Goal: Task Accomplishment & Management: Use online tool/utility

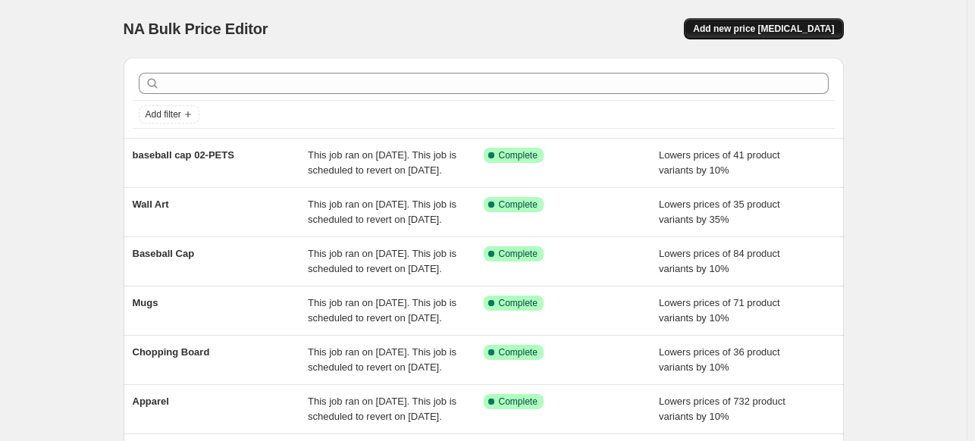
click at [817, 24] on span "Add new price [MEDICAL_DATA]" at bounding box center [763, 29] width 141 height 12
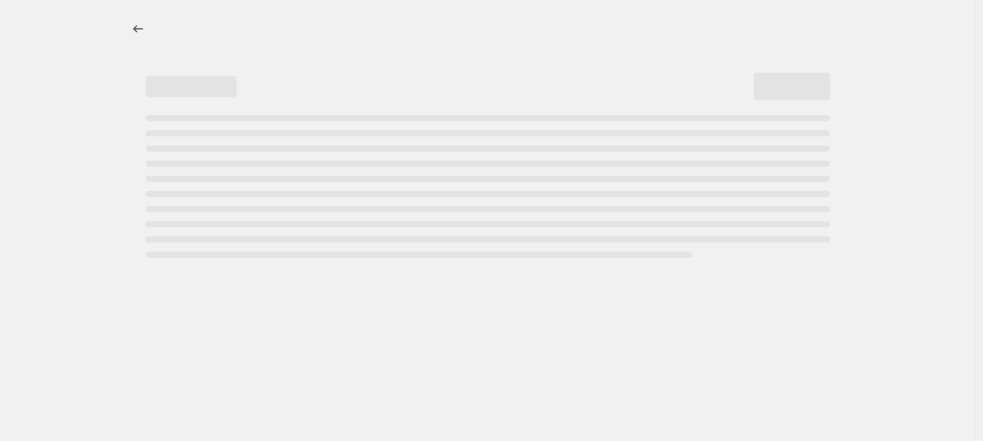
select select "percentage"
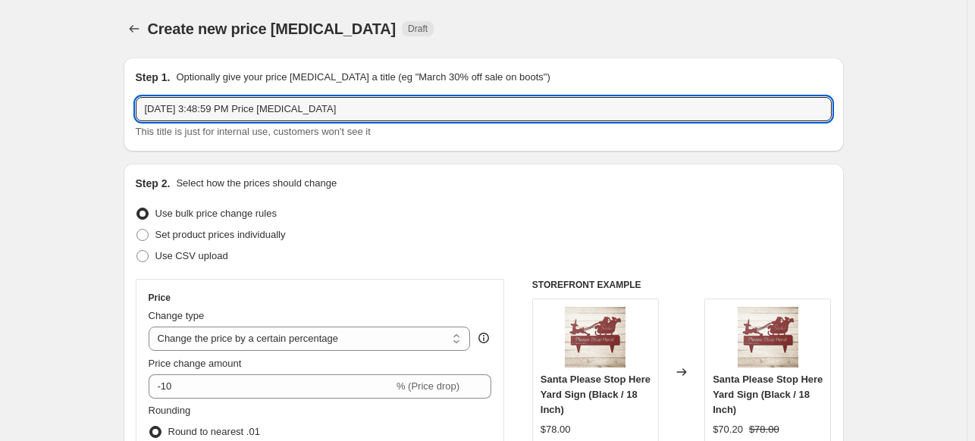
drag, startPoint x: 381, startPoint y: 114, endPoint x: 138, endPoint y: 116, distance: 242.6
click at [138, 116] on div "Step 1. Optionally give your price [MEDICAL_DATA] a title (eg "March 30% off sa…" at bounding box center [484, 105] width 720 height 94
type input "baseball cap 03"
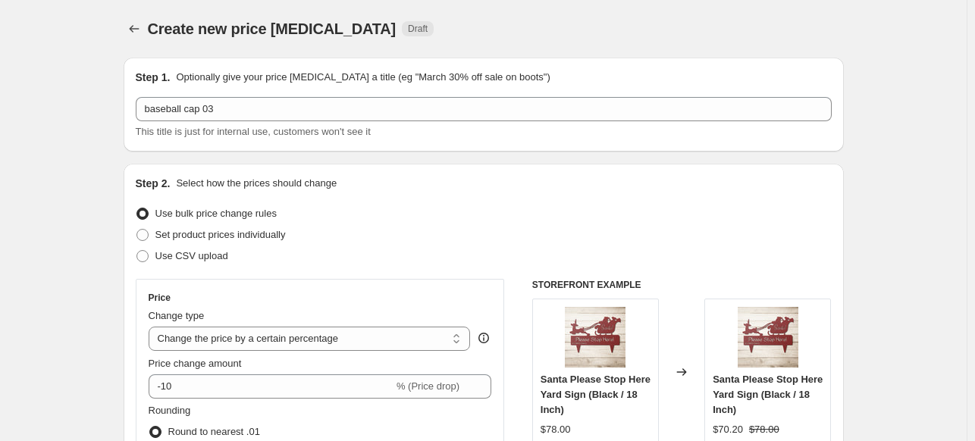
drag, startPoint x: 619, startPoint y: 190, endPoint x: 962, endPoint y: 118, distance: 350.7
click at [619, 190] on div "Step 2. Select how the prices should change" at bounding box center [484, 183] width 696 height 15
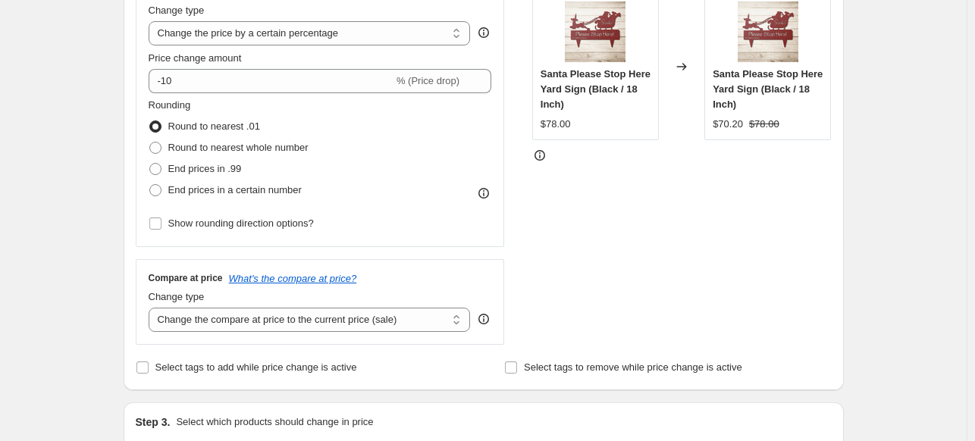
scroll to position [308, 0]
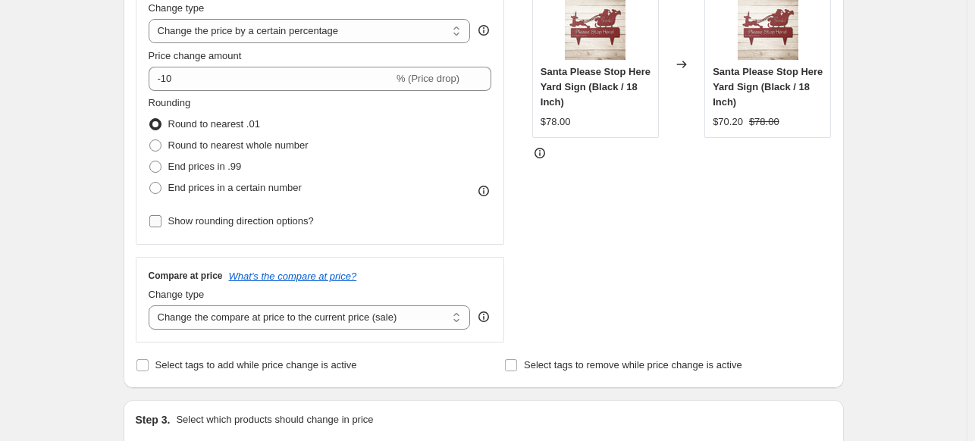
click at [155, 221] on input "Show rounding direction options?" at bounding box center [155, 221] width 12 height 12
checkbox input "true"
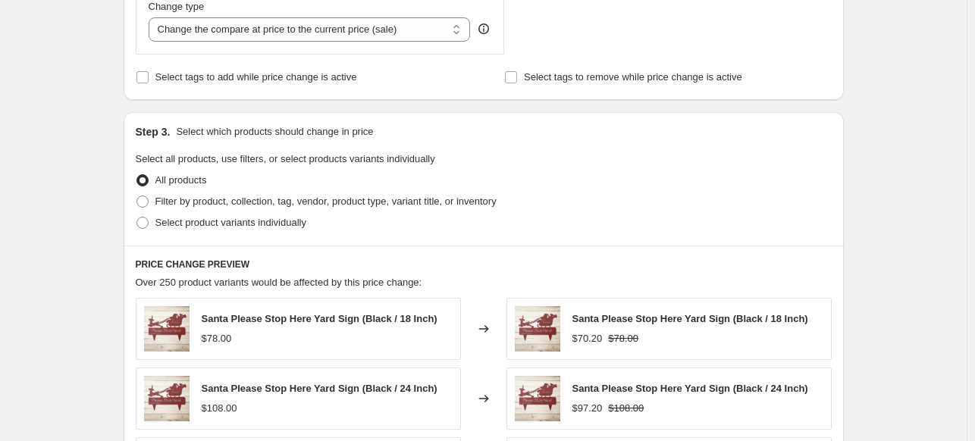
scroll to position [697, 0]
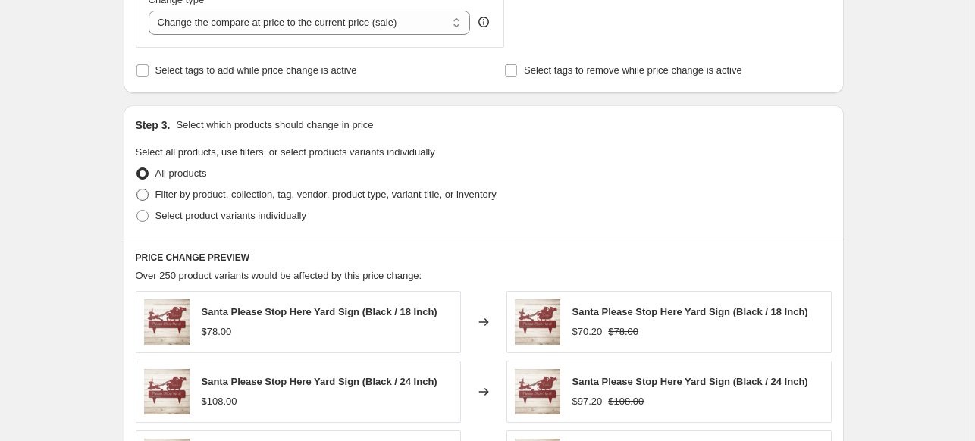
click at [146, 190] on span at bounding box center [142, 195] width 12 height 12
click at [137, 190] on input "Filter by product, collection, tag, vendor, product type, variant title, or inv…" at bounding box center [136, 189] width 1 height 1
radio input "true"
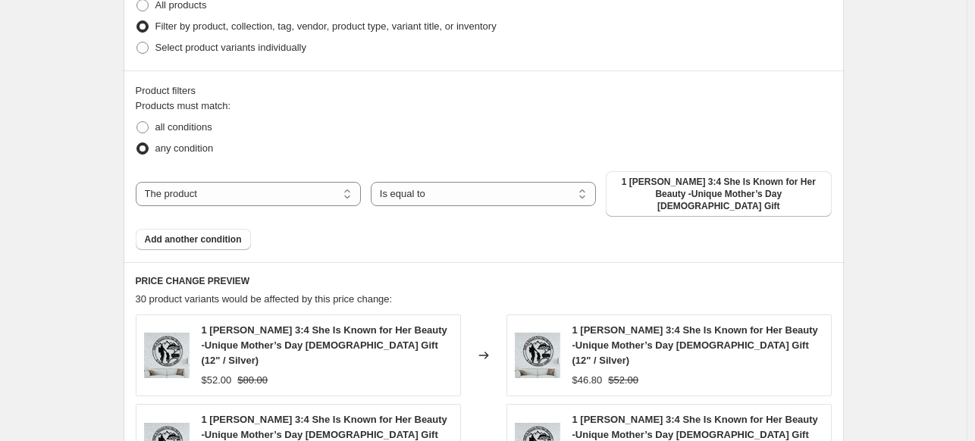
scroll to position [870, 0]
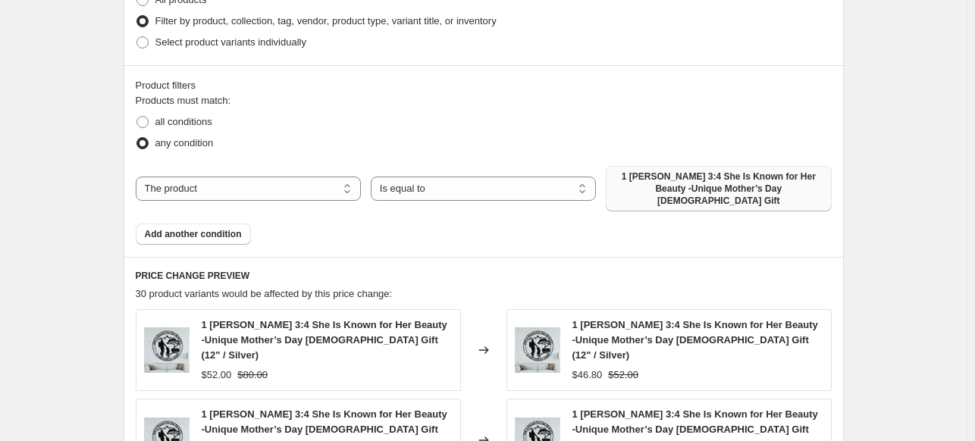
click at [719, 181] on span "1 [PERSON_NAME] 3:4 She Is Known for Her Beauty -Unique Mother’s Day [DEMOGRAPH…" at bounding box center [718, 189] width 207 height 36
click at [676, 183] on span "1 [PERSON_NAME] 3:4 She Is Known for Her Beauty -Unique Mother’s Day [DEMOGRAPH…" at bounding box center [718, 189] width 207 height 36
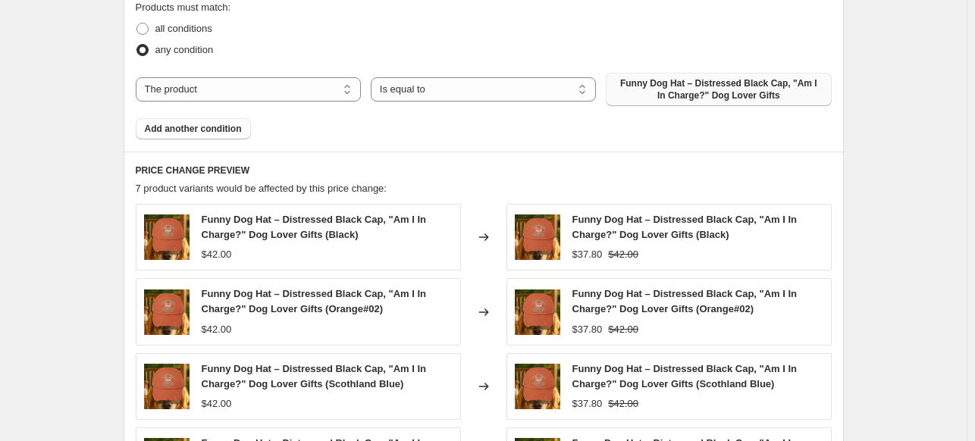
scroll to position [971, 0]
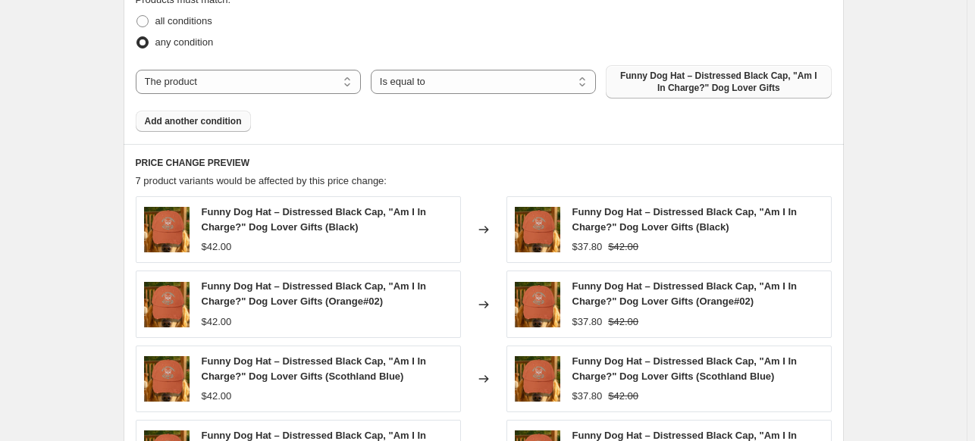
click at [180, 121] on span "Add another condition" at bounding box center [193, 121] width 97 height 12
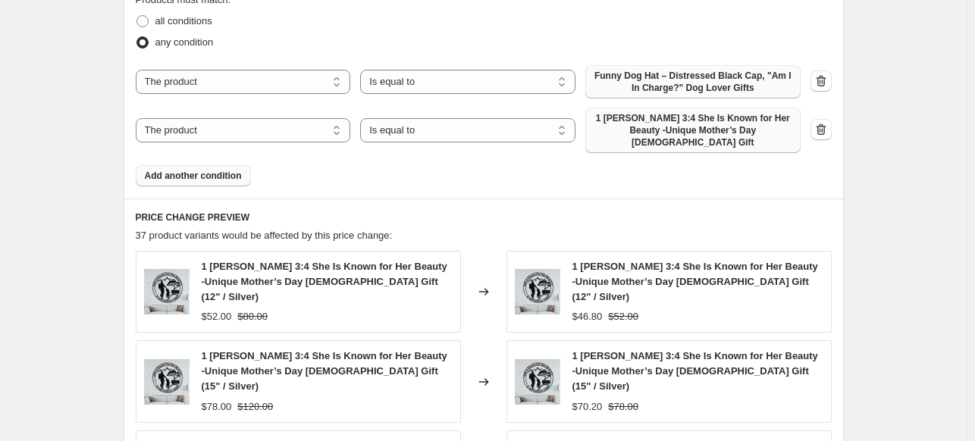
click at [651, 131] on span "1 [PERSON_NAME] 3:4 She Is Known for Her Beauty -Unique Mother’s Day [DEMOGRAPH…" at bounding box center [692, 130] width 197 height 36
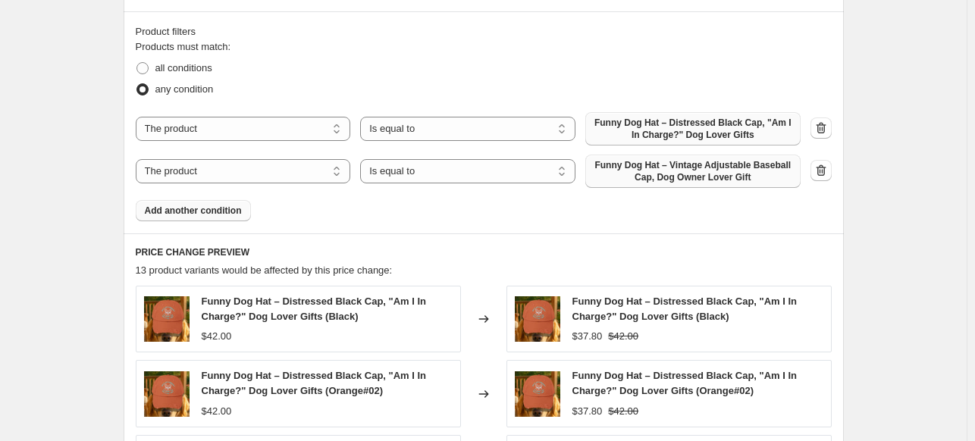
scroll to position [940, 0]
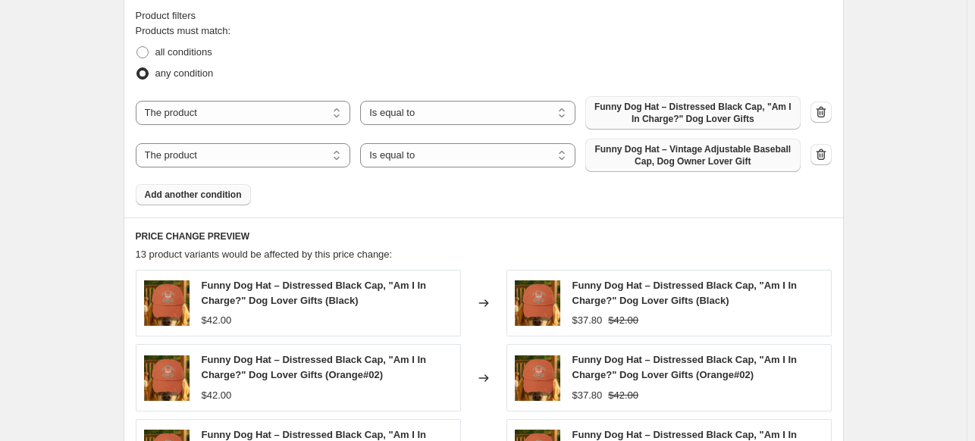
click at [158, 193] on span "Add another condition" at bounding box center [193, 195] width 97 height 12
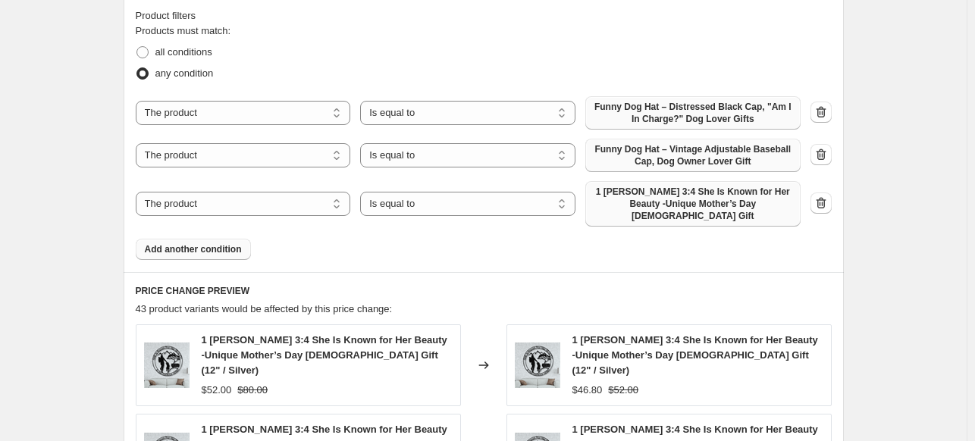
click at [706, 204] on span "1 [PERSON_NAME] 3:4 She Is Known for Her Beauty -Unique Mother’s Day [DEMOGRAPH…" at bounding box center [692, 204] width 197 height 36
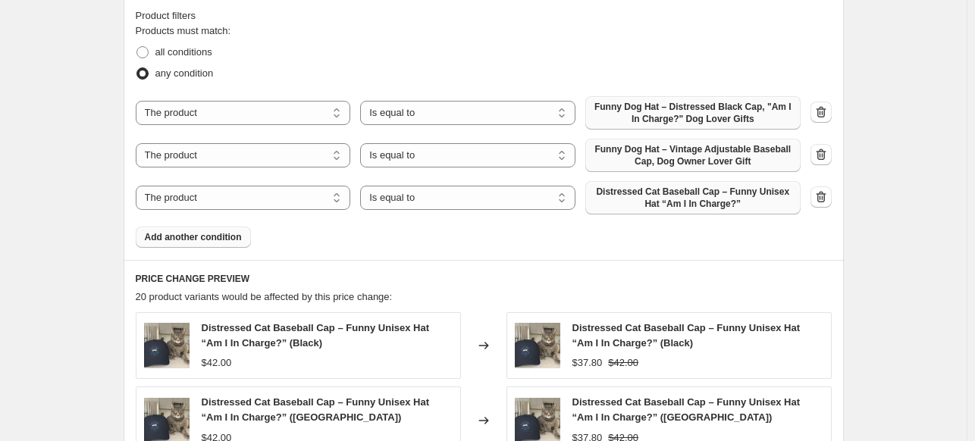
click at [209, 227] on button "Add another condition" at bounding box center [193, 237] width 115 height 21
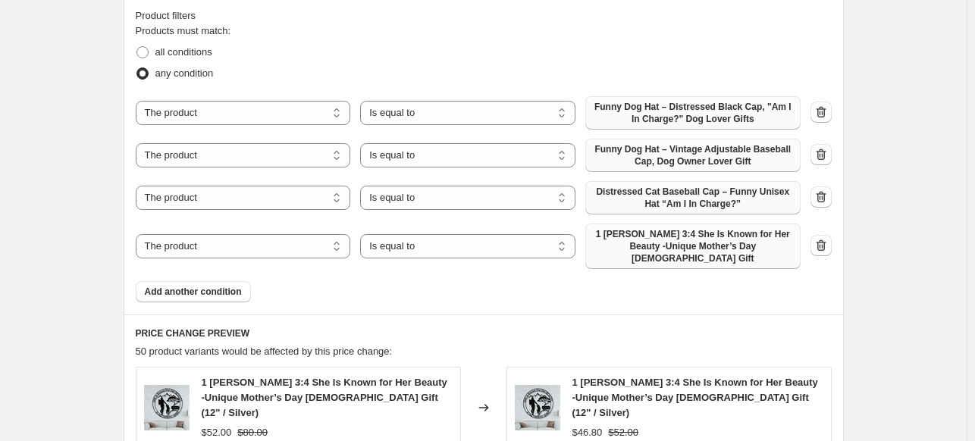
click at [635, 249] on span "1 [PERSON_NAME] 3:4 She Is Known for Her Beauty -Unique Mother’s Day [DEMOGRAPH…" at bounding box center [692, 246] width 197 height 36
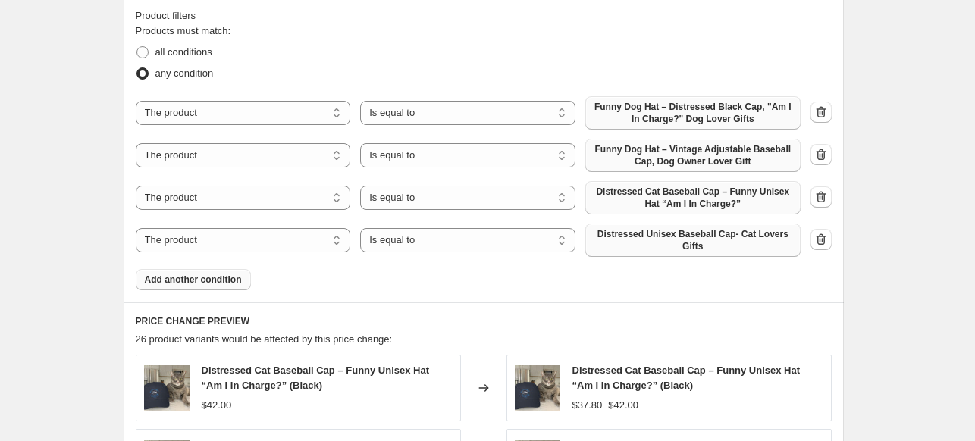
click at [217, 274] on span "Add another condition" at bounding box center [193, 280] width 97 height 12
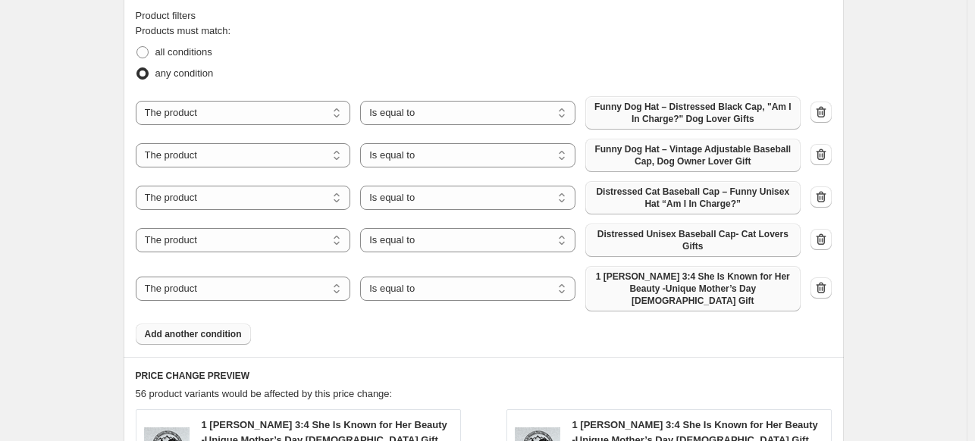
click at [664, 277] on span "1 [PERSON_NAME] 3:4 She Is Known for Her Beauty -Unique Mother’s Day [DEMOGRAPH…" at bounding box center [692, 289] width 197 height 36
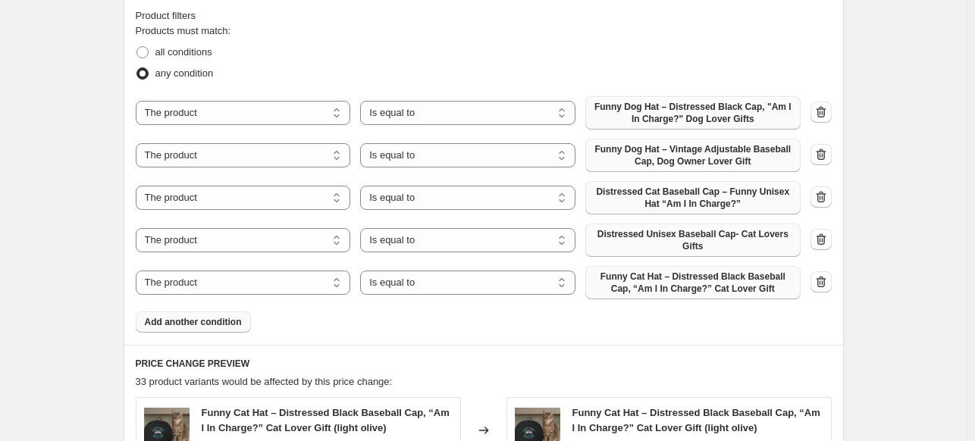
click at [215, 316] on span "Add another condition" at bounding box center [193, 322] width 97 height 12
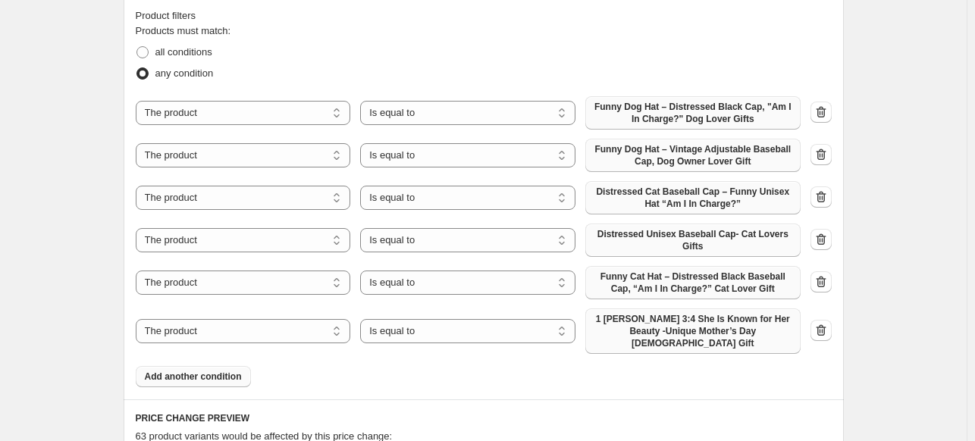
click at [761, 317] on span "1 [PERSON_NAME] 3:4 She Is Known for Her Beauty -Unique Mother’s Day [DEMOGRAPH…" at bounding box center [692, 331] width 197 height 36
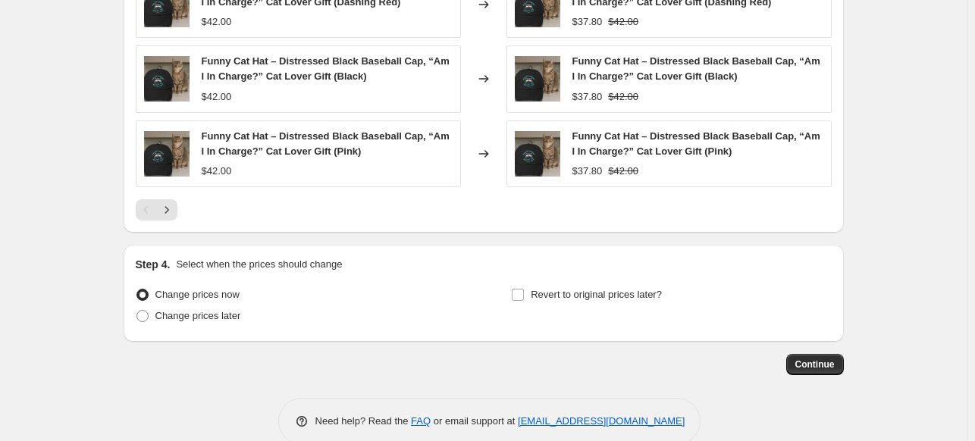
scroll to position [1574, 0]
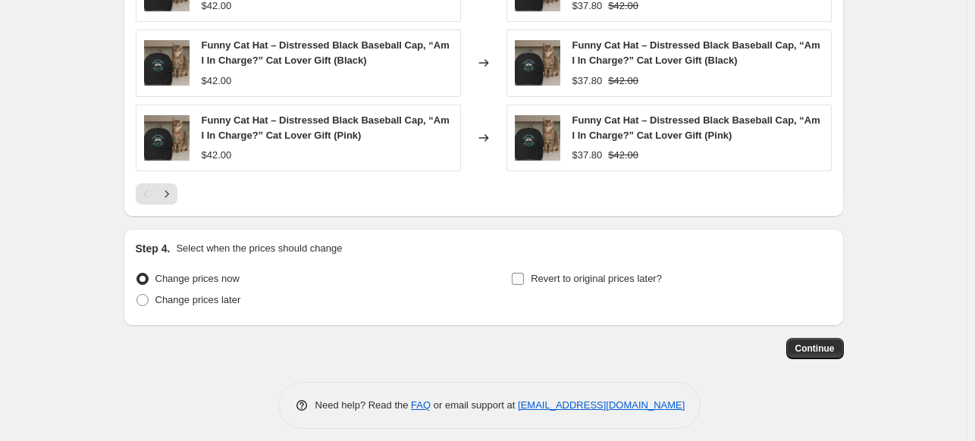
click at [518, 273] on input "Revert to original prices later?" at bounding box center [518, 279] width 12 height 12
checkbox input "true"
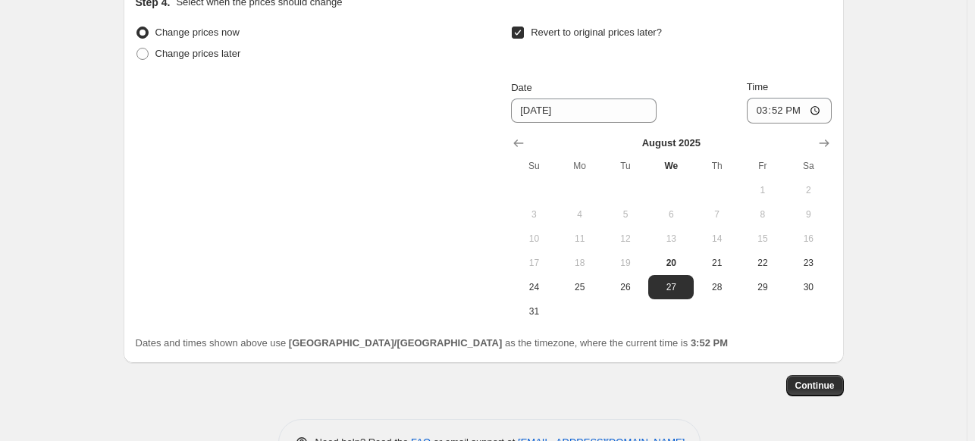
scroll to position [1857, 0]
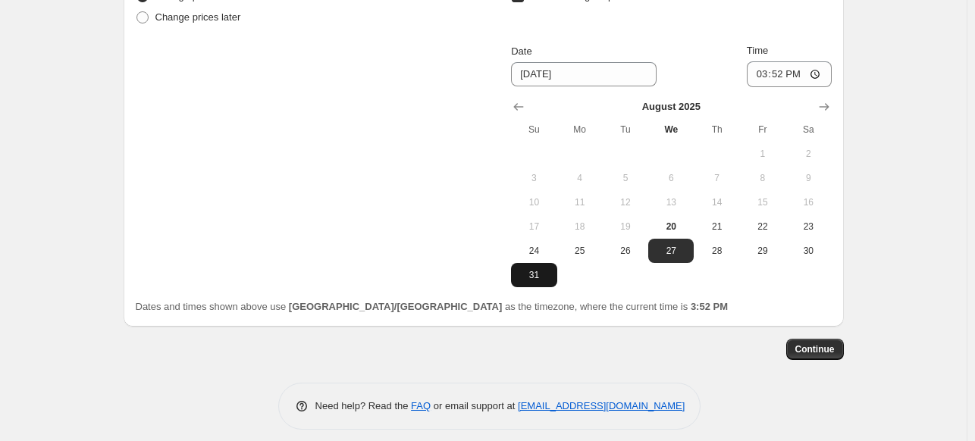
click at [524, 269] on span "31" at bounding box center [533, 275] width 33 height 12
type input "[DATE]"
click at [826, 345] on button "Continue" at bounding box center [815, 349] width 58 height 21
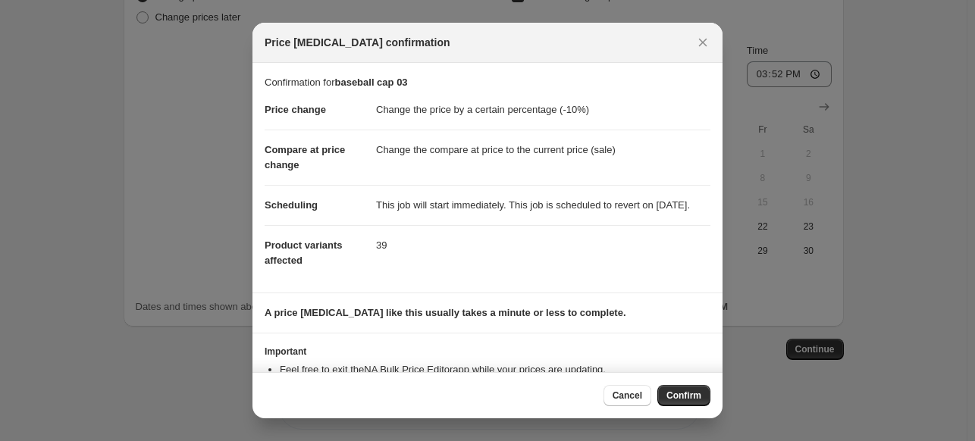
scroll to position [71, 0]
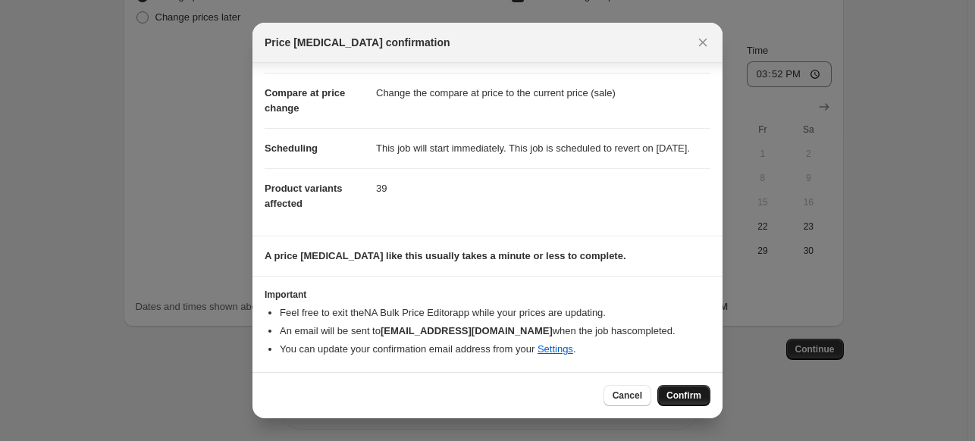
click at [670, 399] on span "Confirm" at bounding box center [683, 396] width 35 height 12
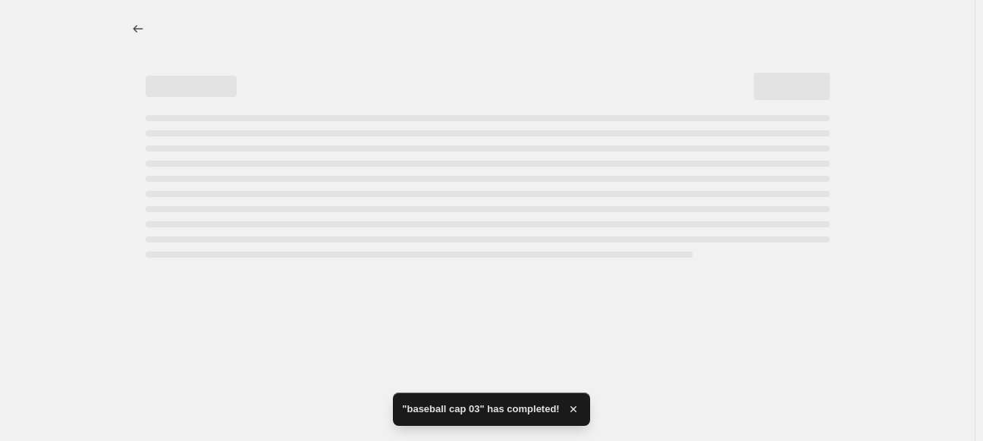
select select "percentage"
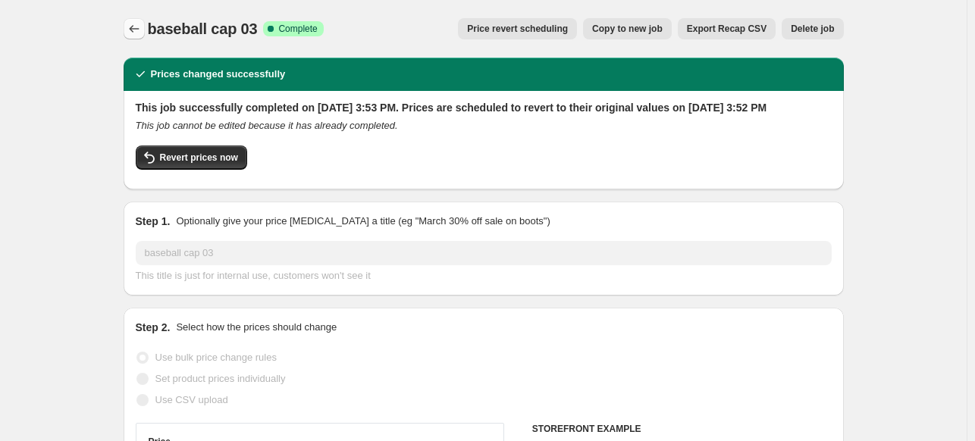
click at [136, 22] on button "Price change jobs" at bounding box center [134, 28] width 21 height 21
